Goal: Task Accomplishment & Management: Manage account settings

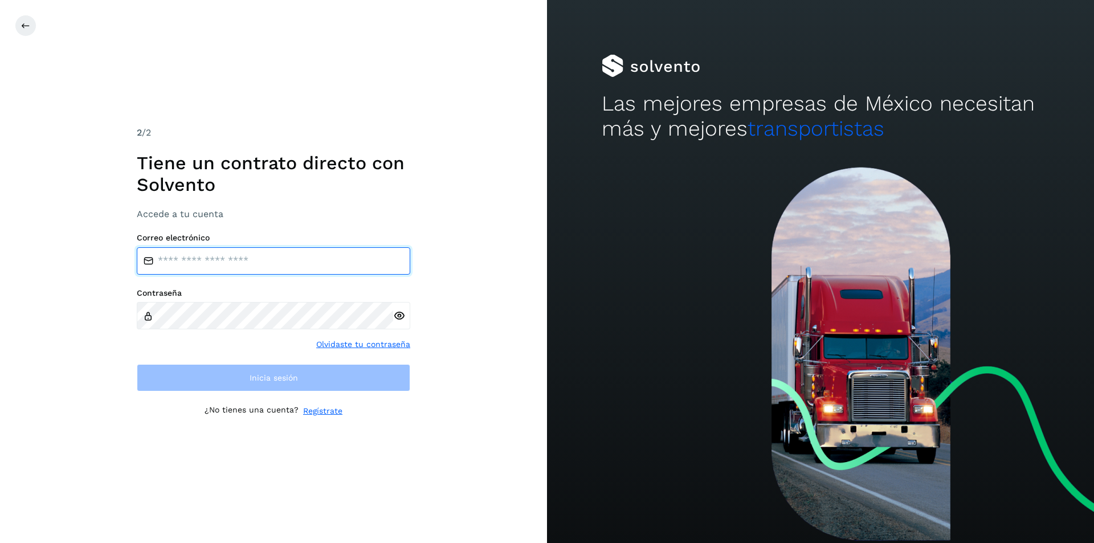
click at [188, 264] on input "email" at bounding box center [273, 260] width 273 height 27
type input "**********"
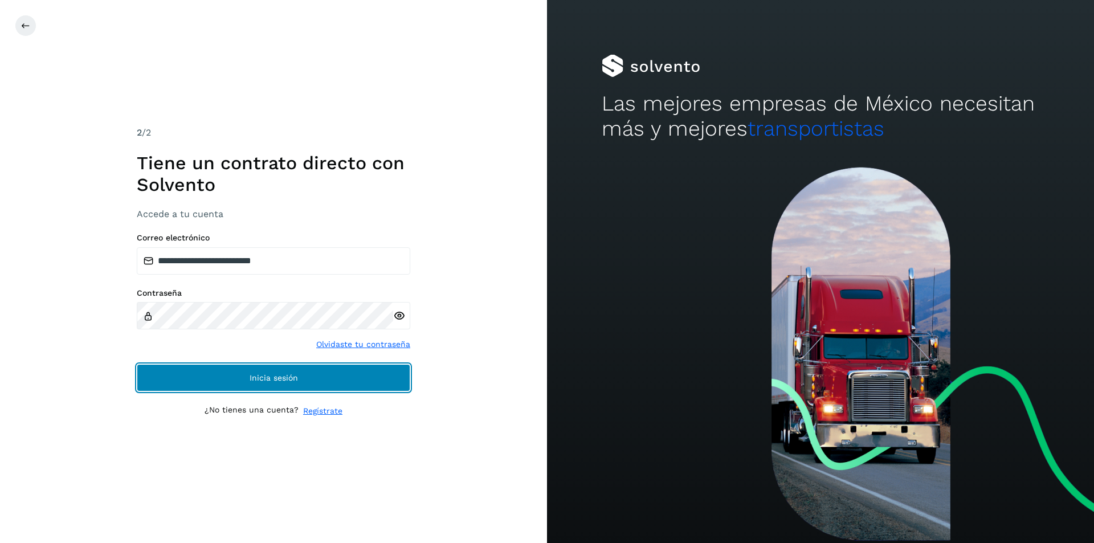
click at [265, 376] on span "Inicia sesión" at bounding box center [273, 378] width 48 height 8
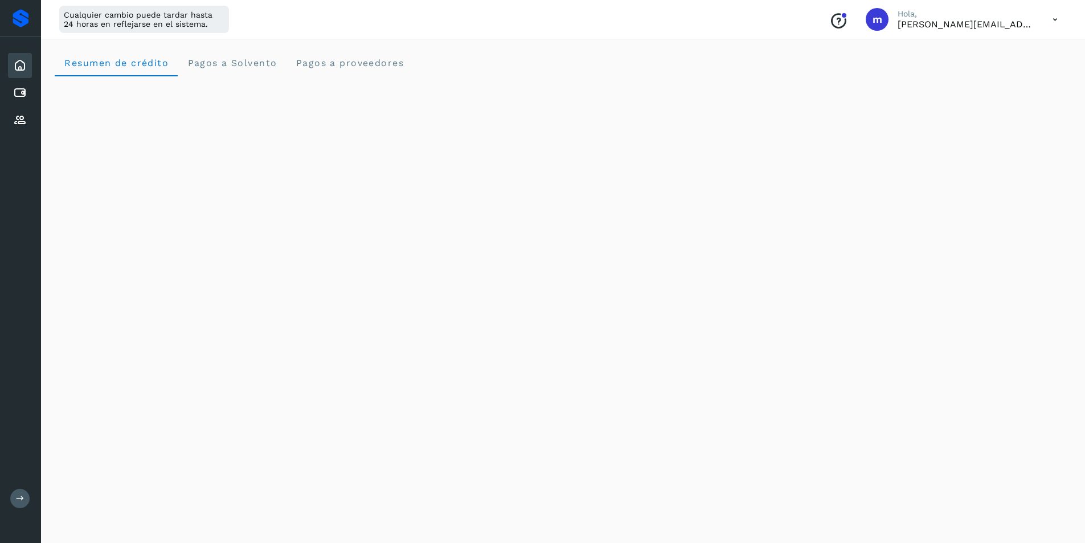
click at [19, 63] on icon at bounding box center [20, 66] width 14 height 14
click at [118, 65] on span "Resumen de crédito" at bounding box center [116, 63] width 105 height 11
click at [230, 64] on span "Pagos a Solvento" at bounding box center [232, 63] width 90 height 11
click at [91, 64] on span "Resumen de crédito" at bounding box center [116, 63] width 105 height 11
click at [1056, 18] on icon at bounding box center [1055, 19] width 23 height 23
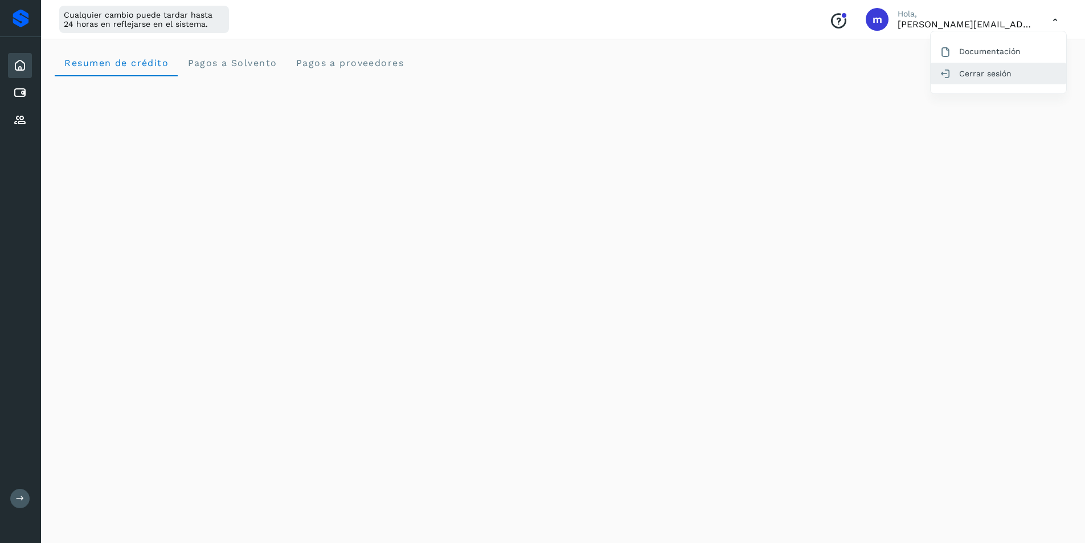
click at [983, 74] on div "Cerrar sesión" at bounding box center [999, 74] width 136 height 22
